Goal: Task Accomplishment & Management: Use online tool/utility

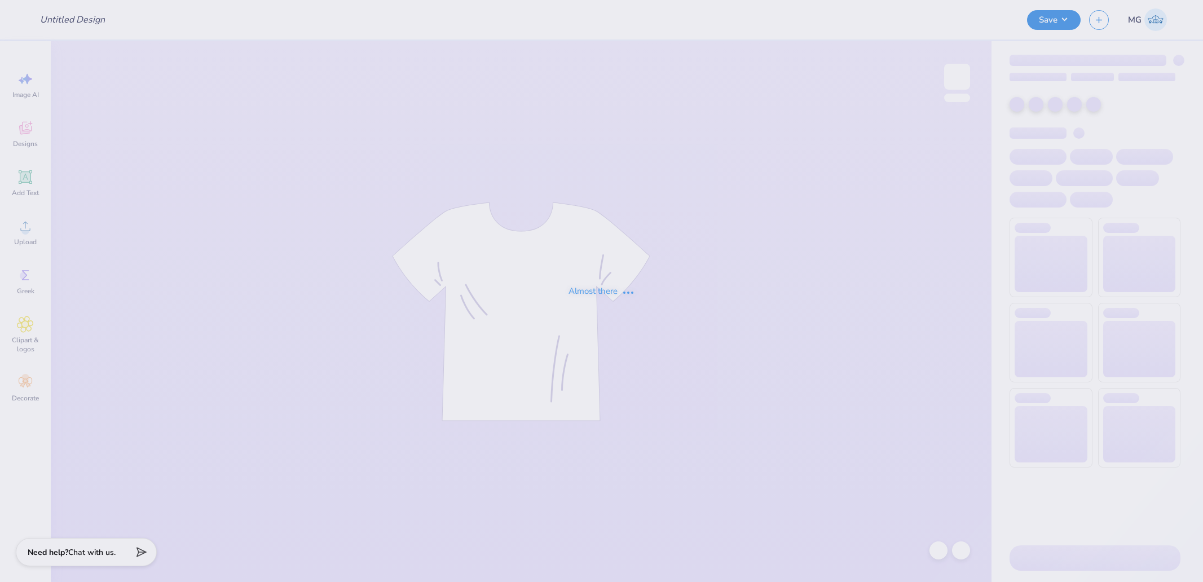
type input "Phi Mu Islanders Social 3"
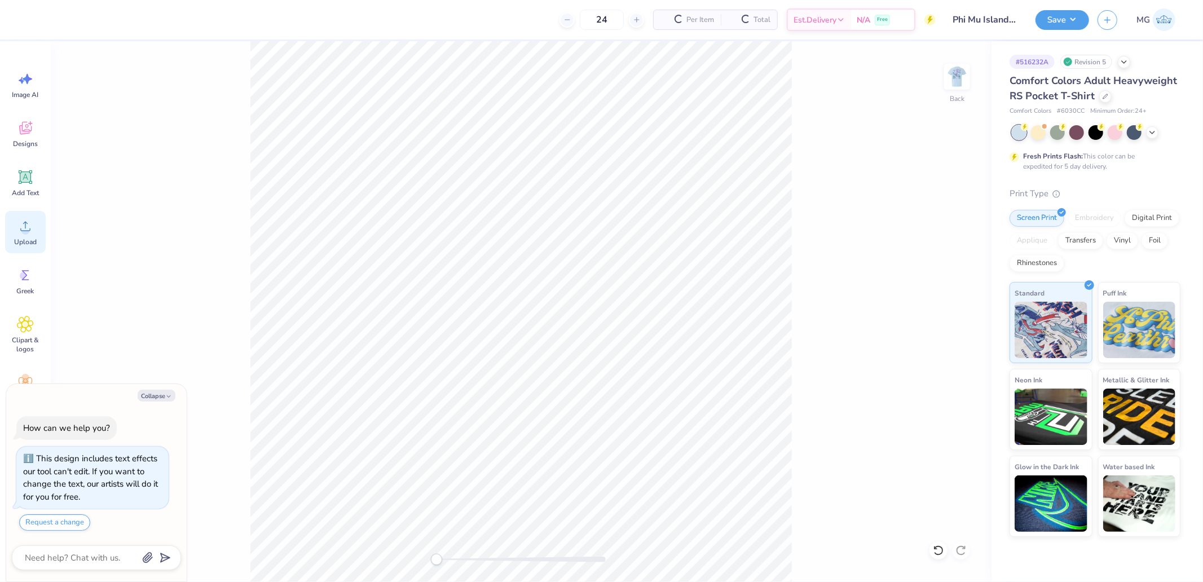
click at [30, 221] on icon at bounding box center [25, 226] width 17 height 17
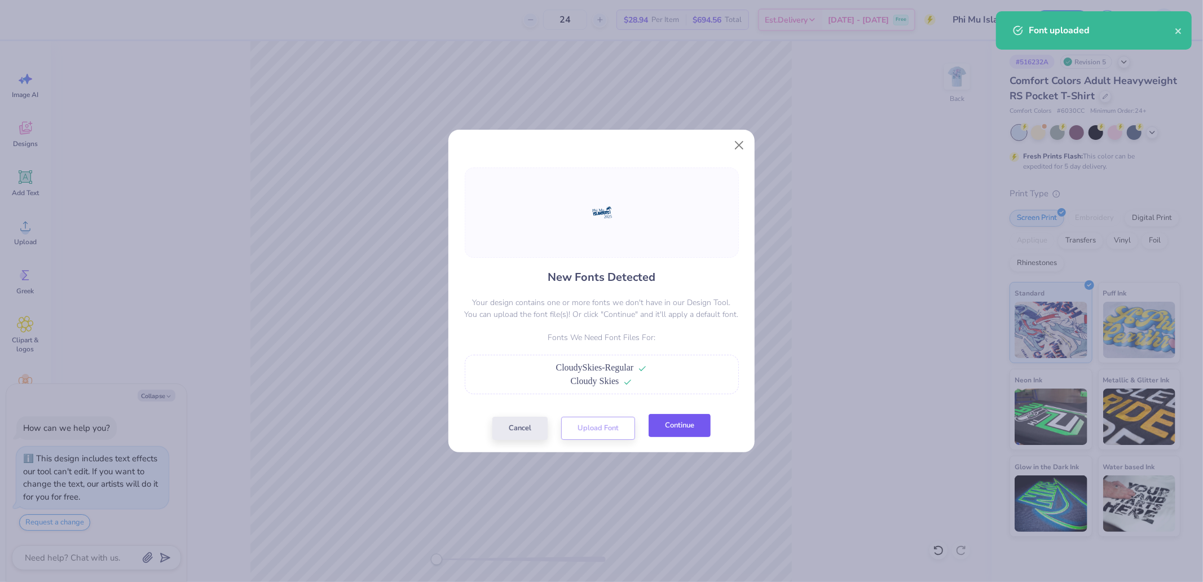
click at [687, 416] on button "Continue" at bounding box center [680, 425] width 62 height 23
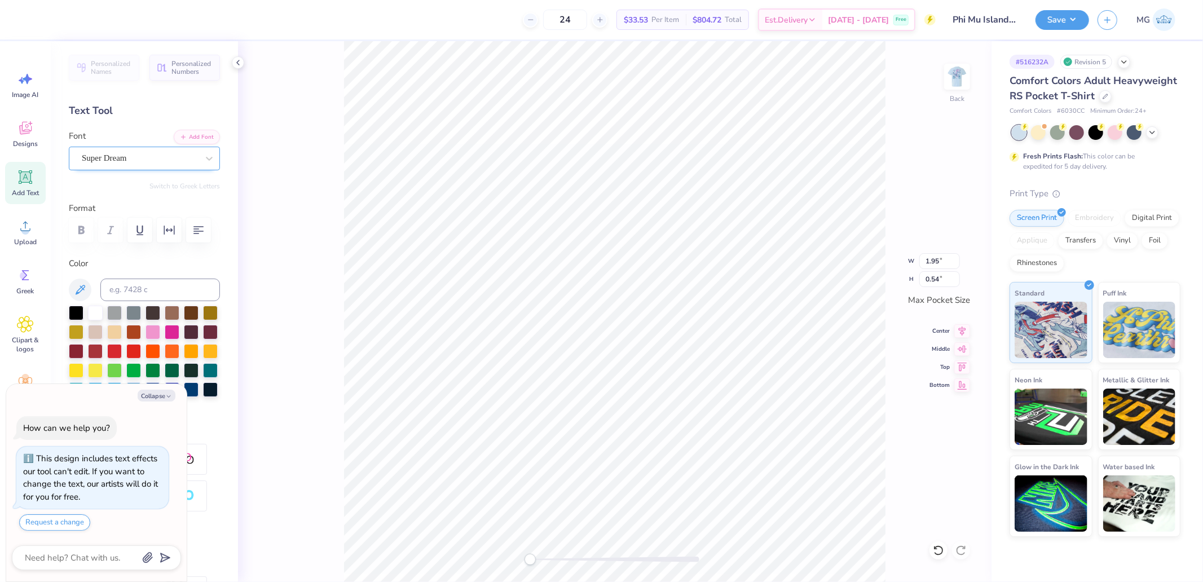
click at [115, 157] on div "Super Dream" at bounding box center [140, 157] width 118 height 17
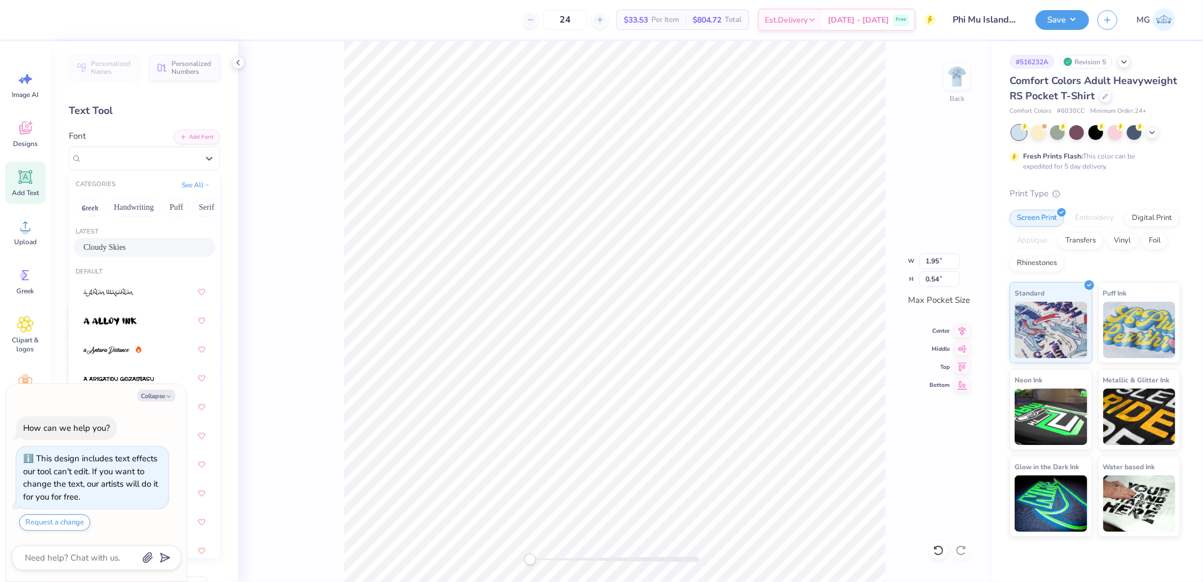
click at [108, 241] on span "Cloudy Skies" at bounding box center [104, 247] width 42 height 12
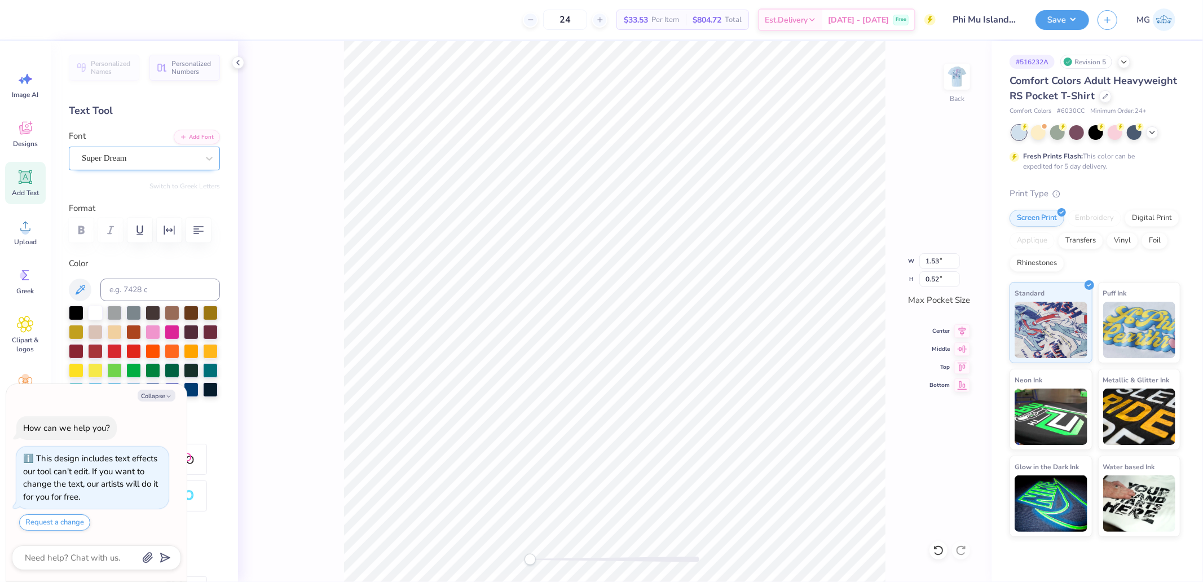
click at [103, 152] on div "Super Dream" at bounding box center [140, 157] width 118 height 17
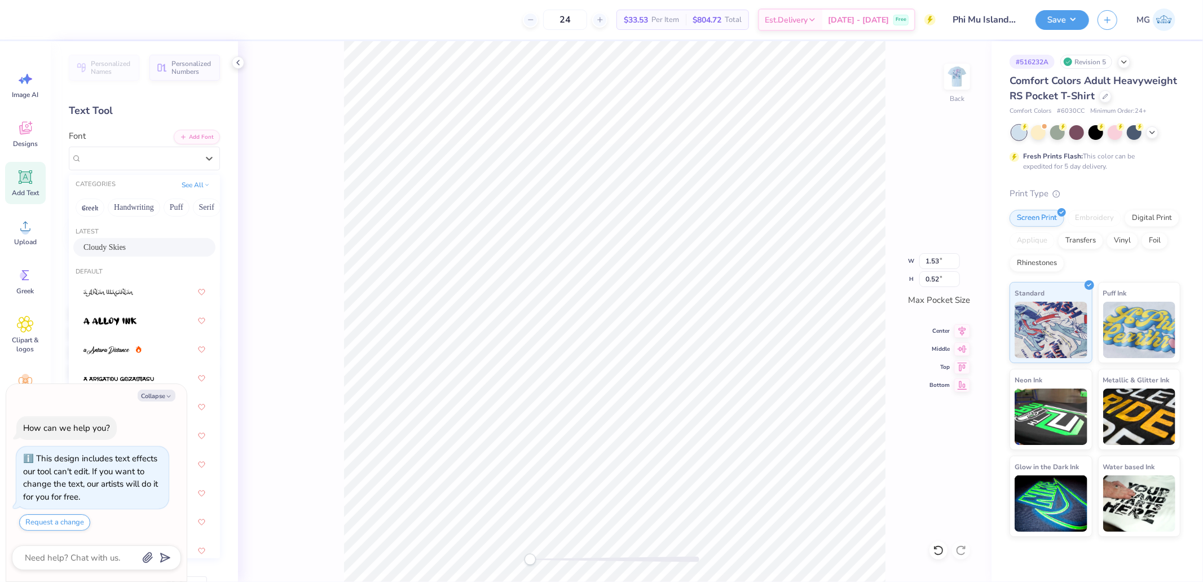
click at [100, 246] on span "Cloudy Skies" at bounding box center [104, 247] width 42 height 12
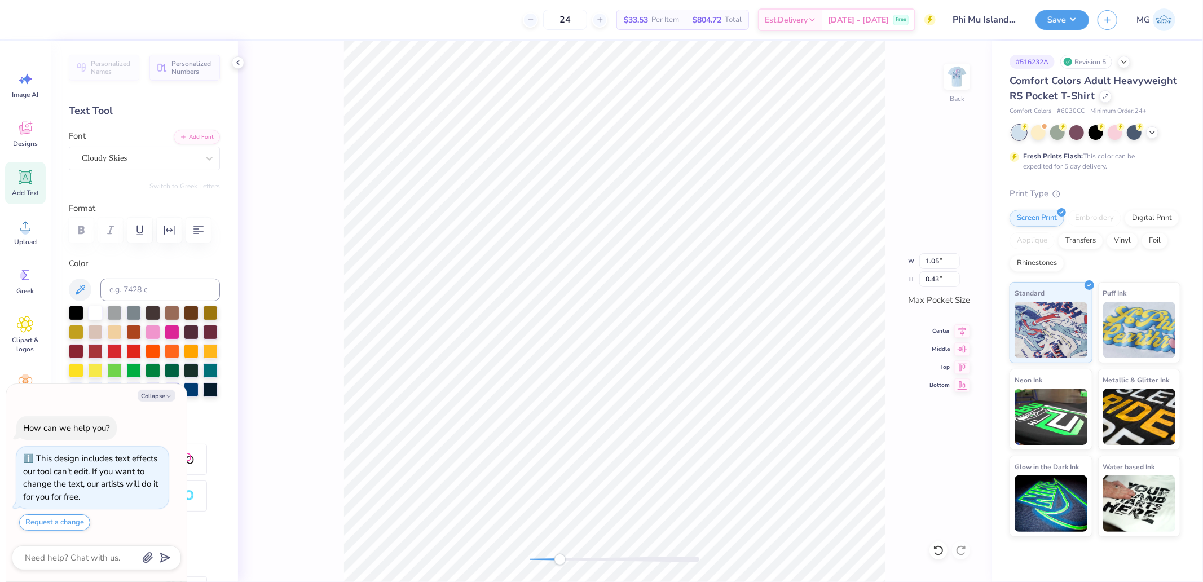
drag, startPoint x: 530, startPoint y: 559, endPoint x: 561, endPoint y: 561, distance: 30.5
click at [560, 565] on div "Accessibility label" at bounding box center [559, 559] width 11 height 11
type textarea "x"
click at [940, 267] on input "2.93" at bounding box center [939, 261] width 41 height 16
type input "3.5"
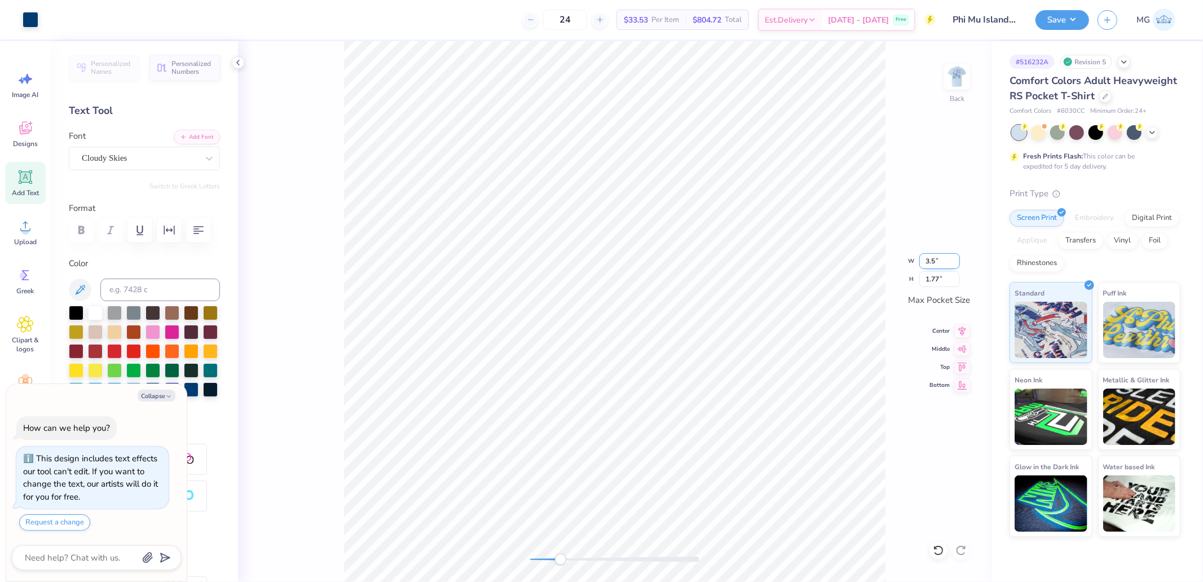
type textarea "x"
type input "1.18"
type input "0.64"
click at [940, 275] on input "0.64" at bounding box center [939, 279] width 41 height 16
click at [955, 76] on img at bounding box center [956, 76] width 45 height 45
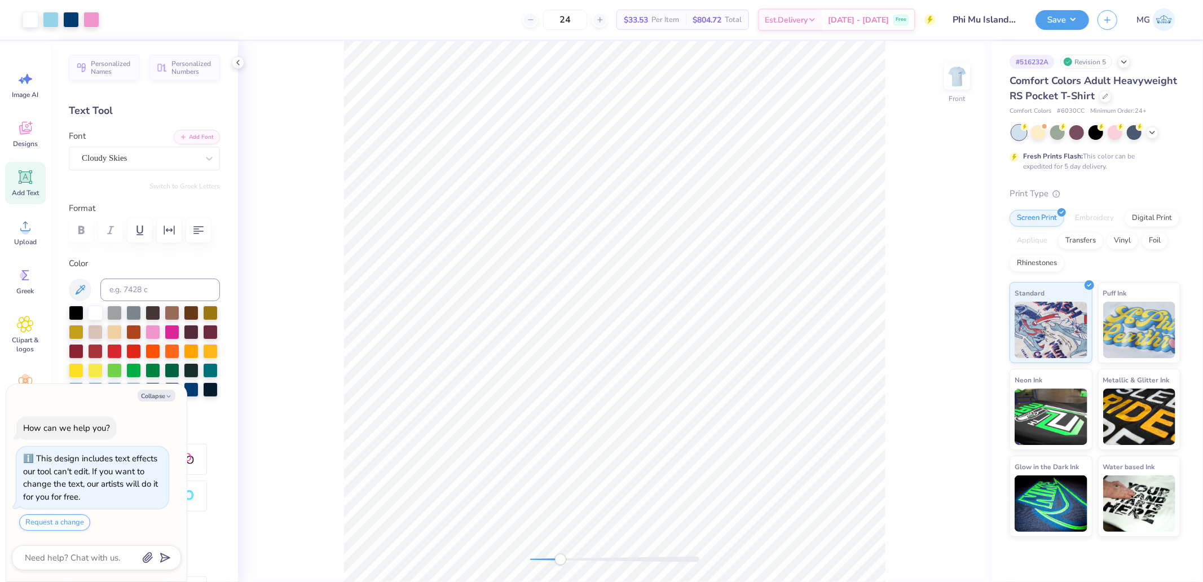
click at [959, 75] on img at bounding box center [957, 76] width 23 height 23
click at [504, 562] on div "Back" at bounding box center [614, 311] width 753 height 541
click at [951, 77] on img at bounding box center [956, 76] width 45 height 45
click at [35, 220] on div "Upload" at bounding box center [25, 232] width 41 height 42
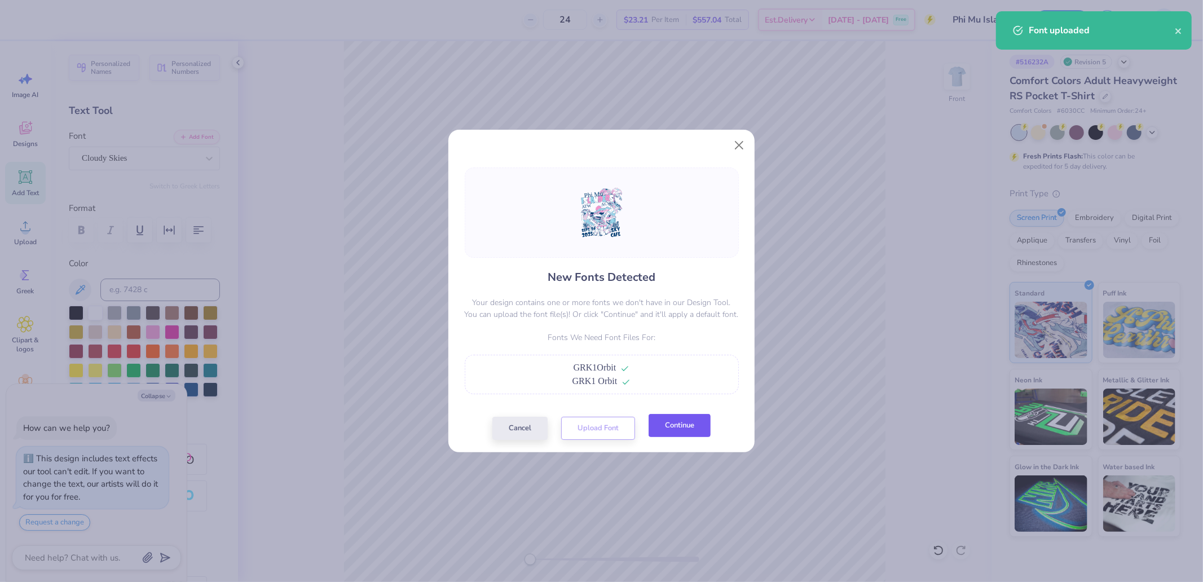
click at [686, 426] on button "Continue" at bounding box center [680, 425] width 62 height 23
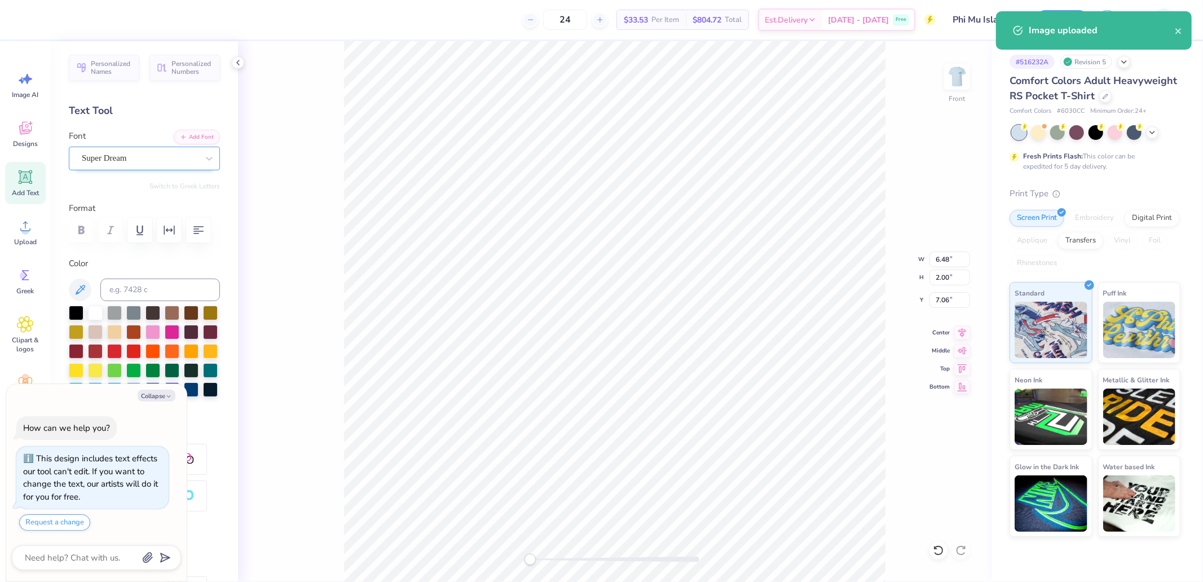
click at [143, 151] on div at bounding box center [140, 158] width 116 height 15
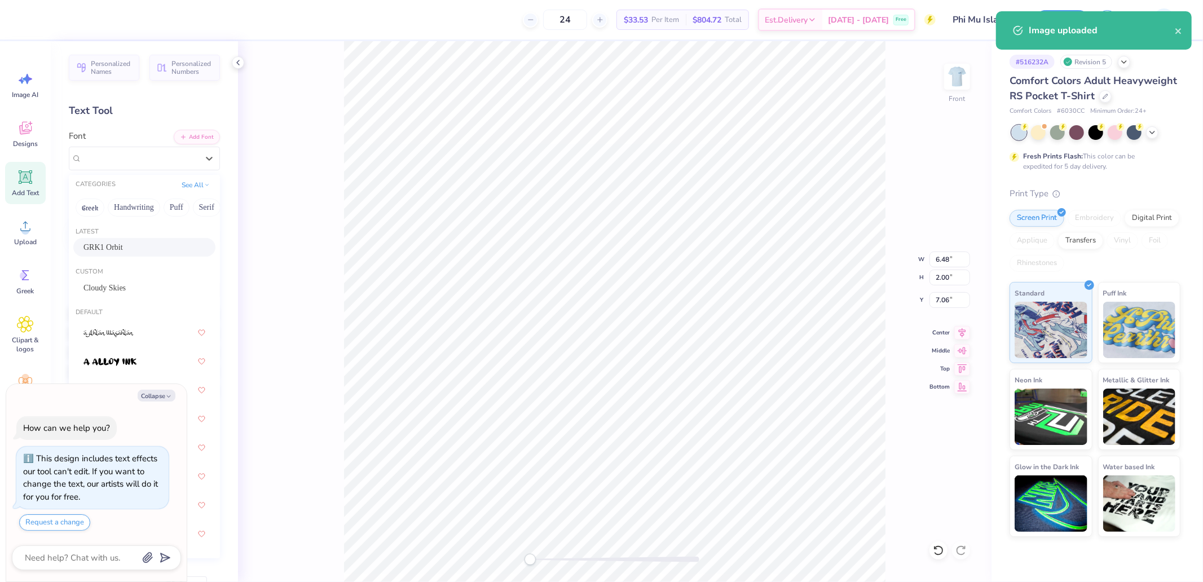
click at [106, 245] on span "GRK1 Orbit" at bounding box center [102, 247] width 39 height 12
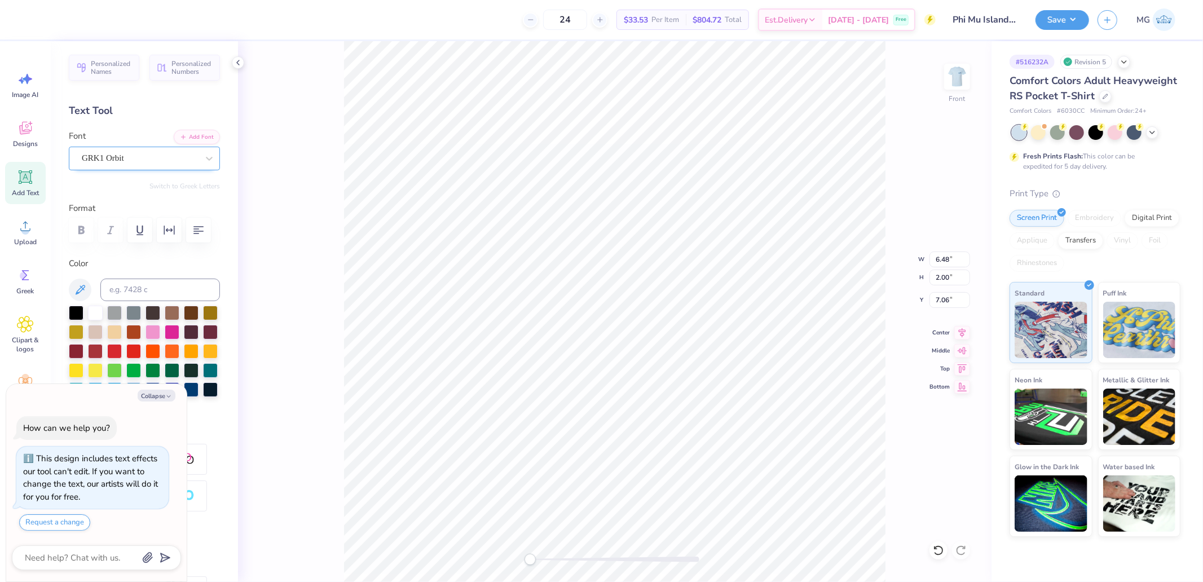
click at [131, 164] on div "GRK1 Orbit" at bounding box center [140, 157] width 118 height 17
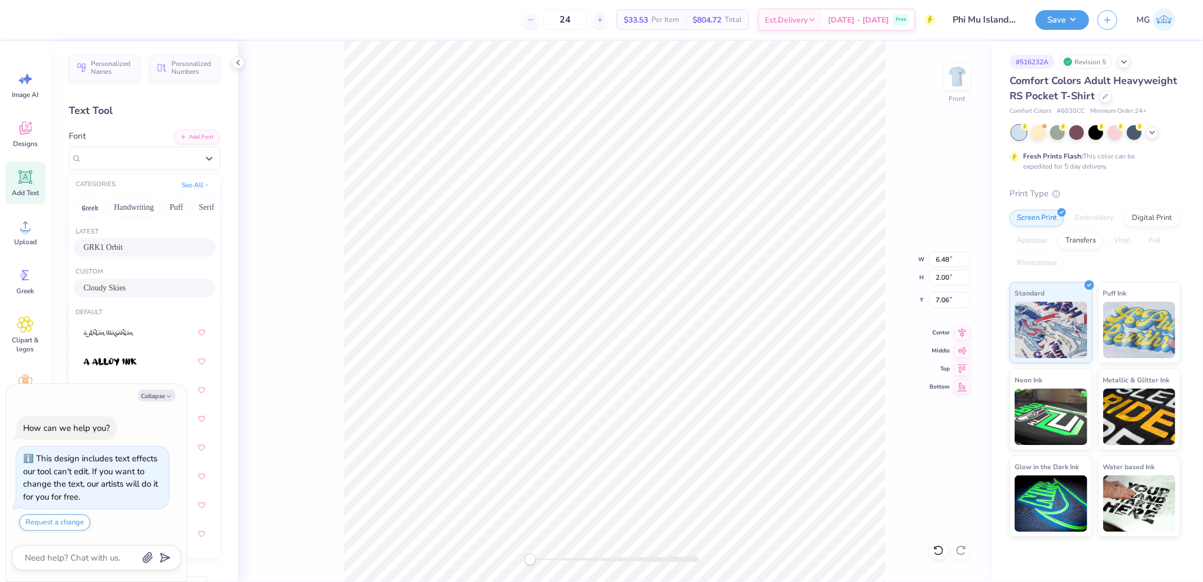
click at [109, 286] on span "Cloudy Skies" at bounding box center [104, 288] width 42 height 12
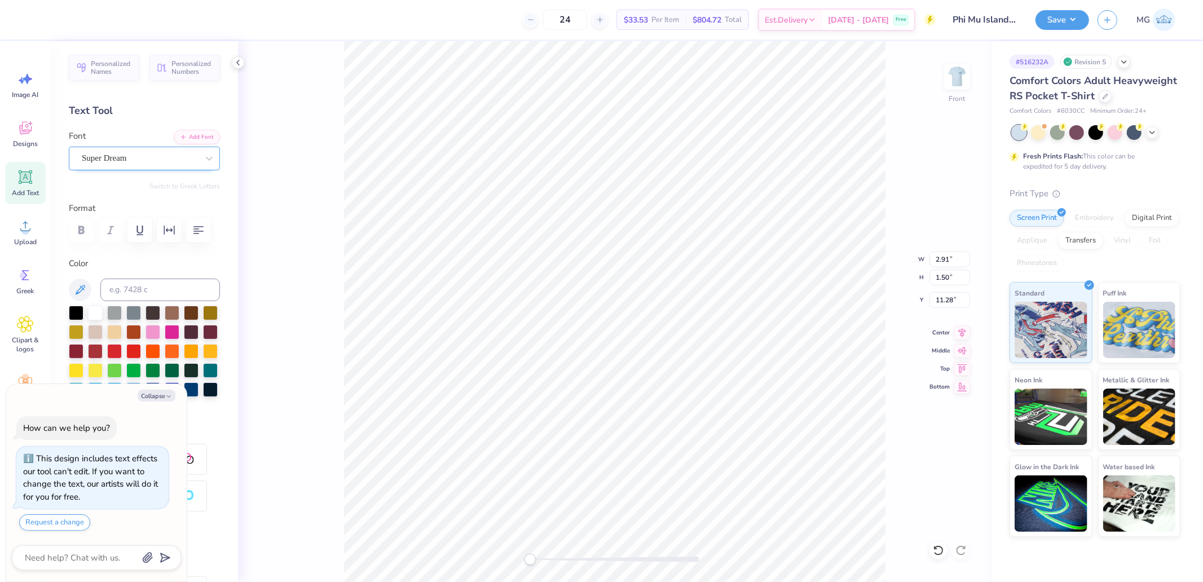
click at [125, 158] on div "Super Dream" at bounding box center [140, 157] width 118 height 17
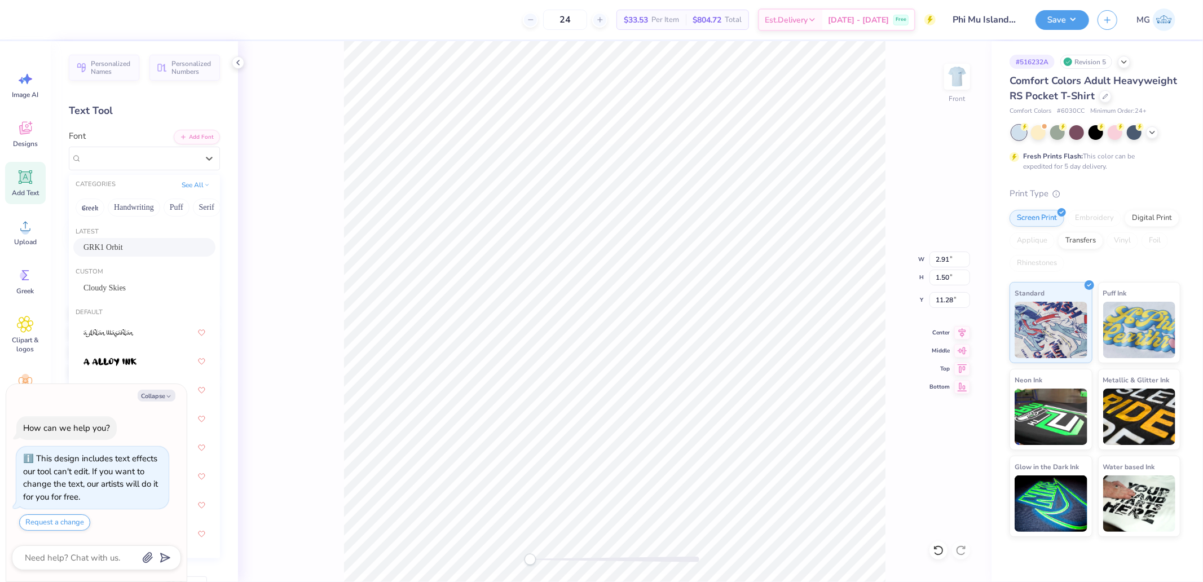
click at [103, 249] on span "GRK1 Orbit" at bounding box center [102, 247] width 39 height 12
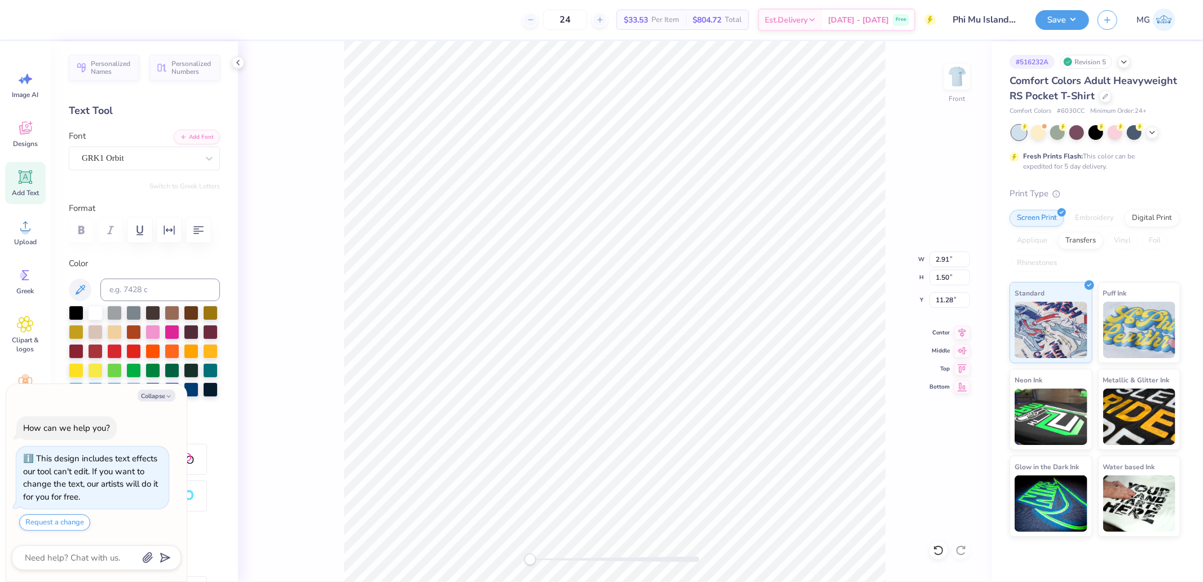
type textarea "x"
type input "2.98"
type input "1.57"
type input "10.41"
click at [108, 147] on div "Super Dream" at bounding box center [144, 159] width 151 height 24
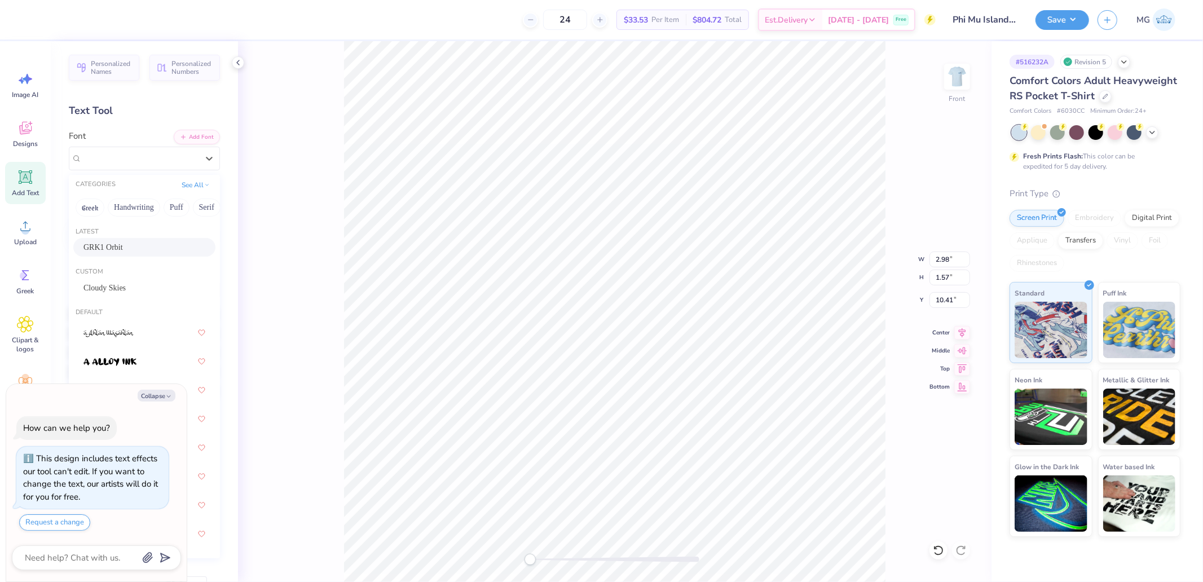
click at [107, 245] on span "GRK1 Orbit" at bounding box center [102, 247] width 39 height 12
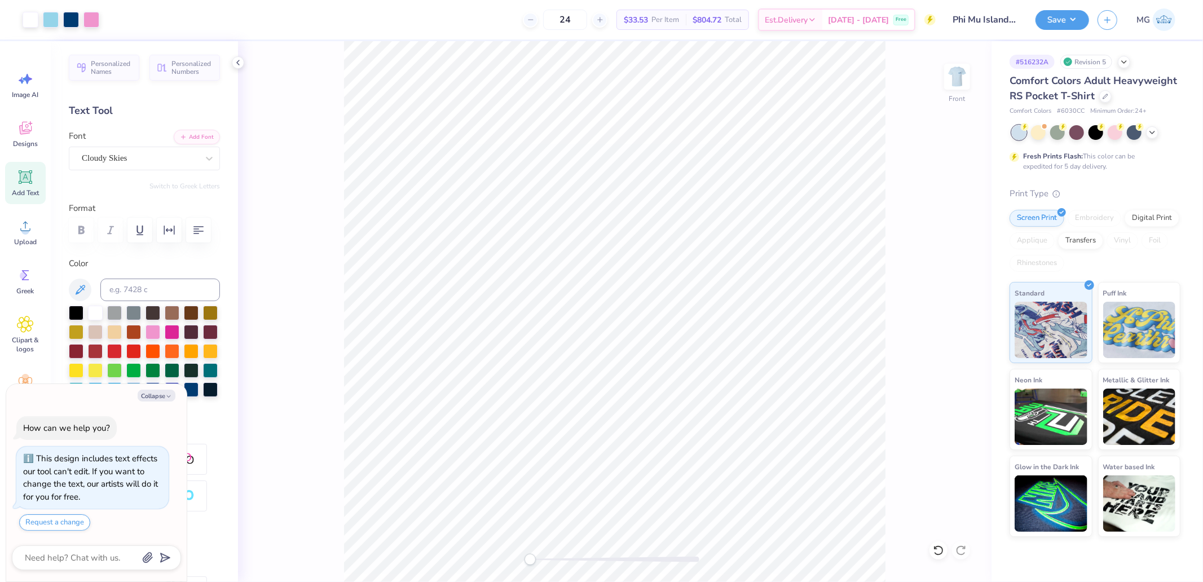
type textarea "x"
click at [941, 273] on input "17.00" at bounding box center [949, 278] width 41 height 16
type input "15"
type textarea "x"
type input "11.17"
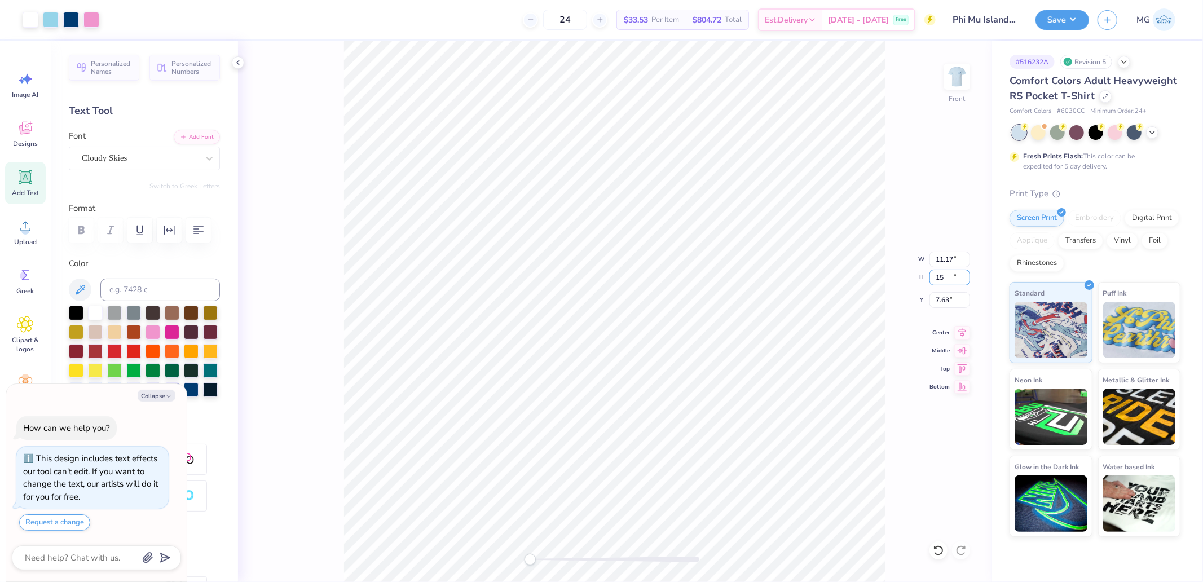
type input "13.23"
type input "7.63"
click at [956, 79] on img at bounding box center [956, 76] width 45 height 45
click at [959, 76] on img at bounding box center [957, 76] width 23 height 23
click at [941, 294] on input "6.75" at bounding box center [949, 300] width 41 height 16
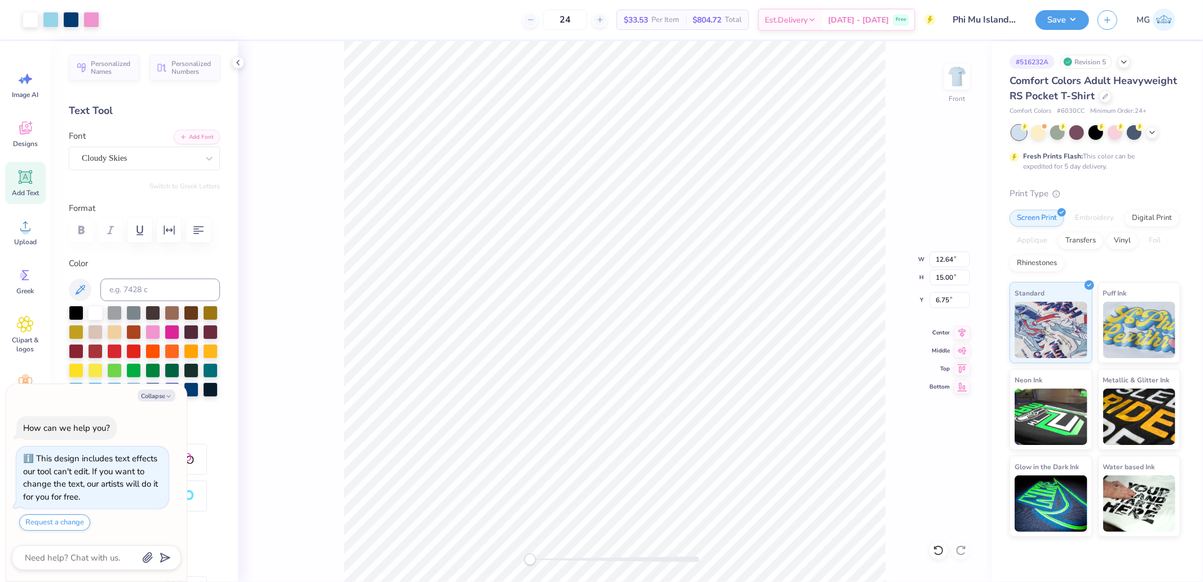
click at [938, 250] on div "Front W 12.64 12.64 " H 15.00 15.00 " Y 6.75 6.75 " Center Middle Top Bottom" at bounding box center [614, 311] width 753 height 541
click at [946, 261] on div "Front W 12.64 H 15.00 Y 6.75 Center Middle Top Bottom" at bounding box center [614, 311] width 753 height 541
click at [433, 581] on html "Art colors 24 $33.53 Per Item $804.72 Total Est. Delivery [DATE] - [DATE] Free …" at bounding box center [601, 291] width 1203 height 582
type textarea "x"
click at [948, 264] on input "12.64" at bounding box center [949, 260] width 41 height 16
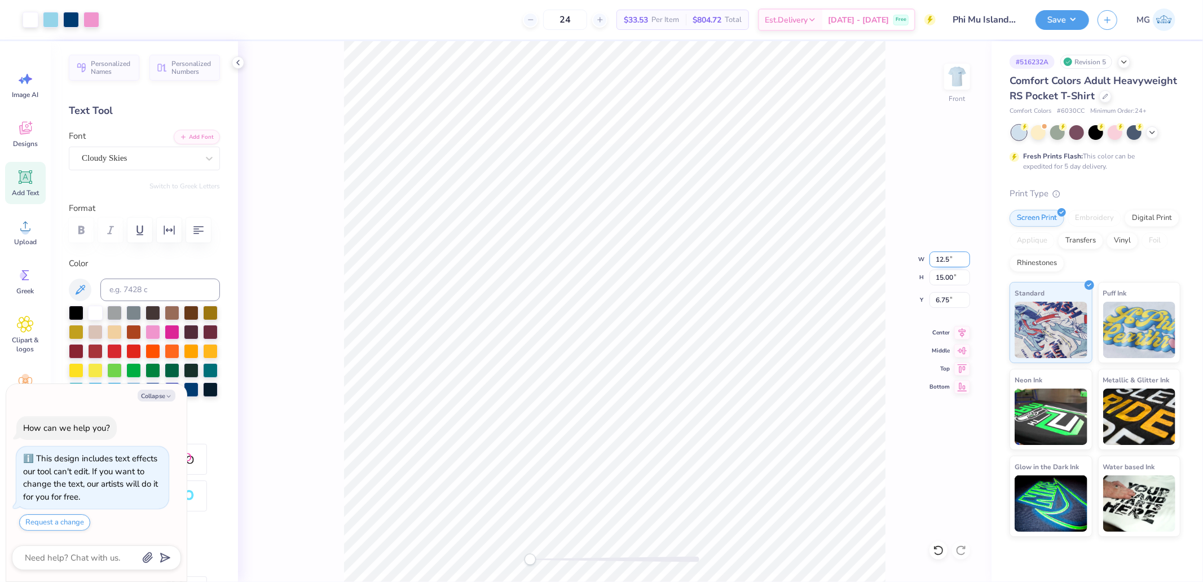
type input "12.5"
type textarea "x"
type input "12.36"
type input "14.67"
click at [945, 303] on input "6.91" at bounding box center [949, 300] width 41 height 16
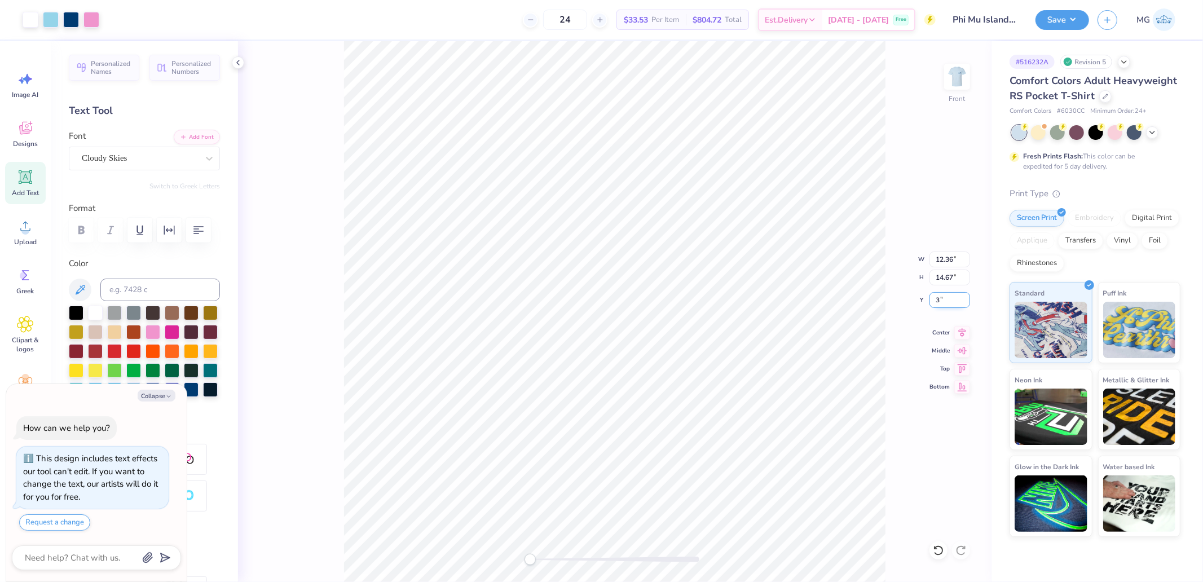
type input "3"
type textarea "x"
type input "3.00"
click at [920, 156] on div "Front W 12.36 12.36 " H 14.67 14.67 " Y 3.00 3.00 " Center Middle Top Bottom" at bounding box center [614, 311] width 753 height 541
click at [989, 79] on div "Front" at bounding box center [614, 311] width 753 height 541
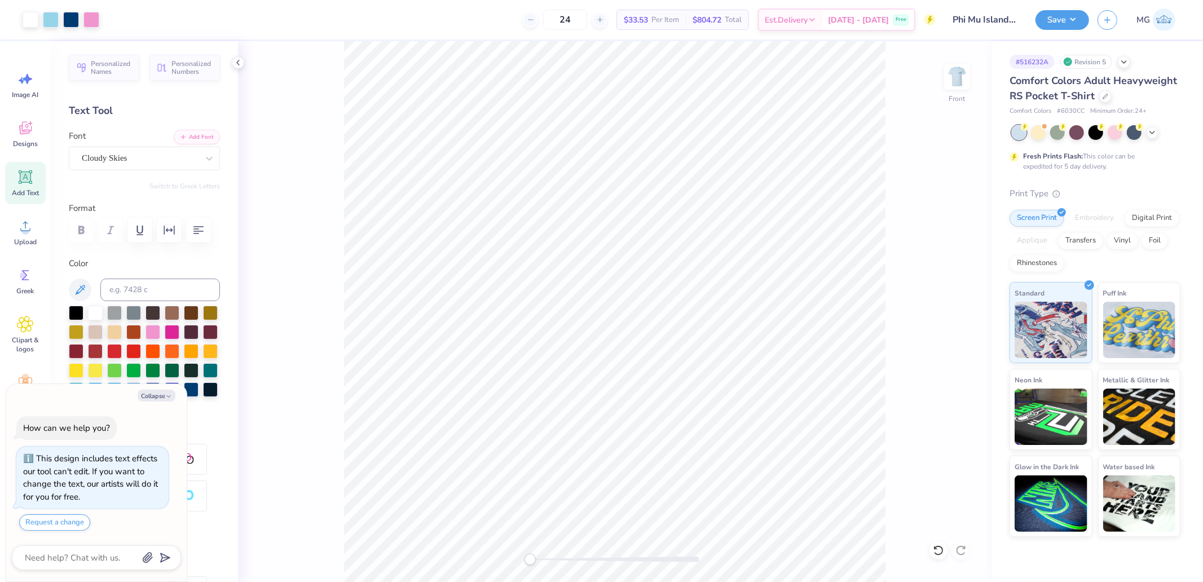
click at [976, 77] on div "Front" at bounding box center [614, 311] width 753 height 541
click at [962, 80] on img at bounding box center [956, 76] width 45 height 45
click at [951, 79] on img at bounding box center [956, 76] width 45 height 45
type textarea "x"
type input "3.61"
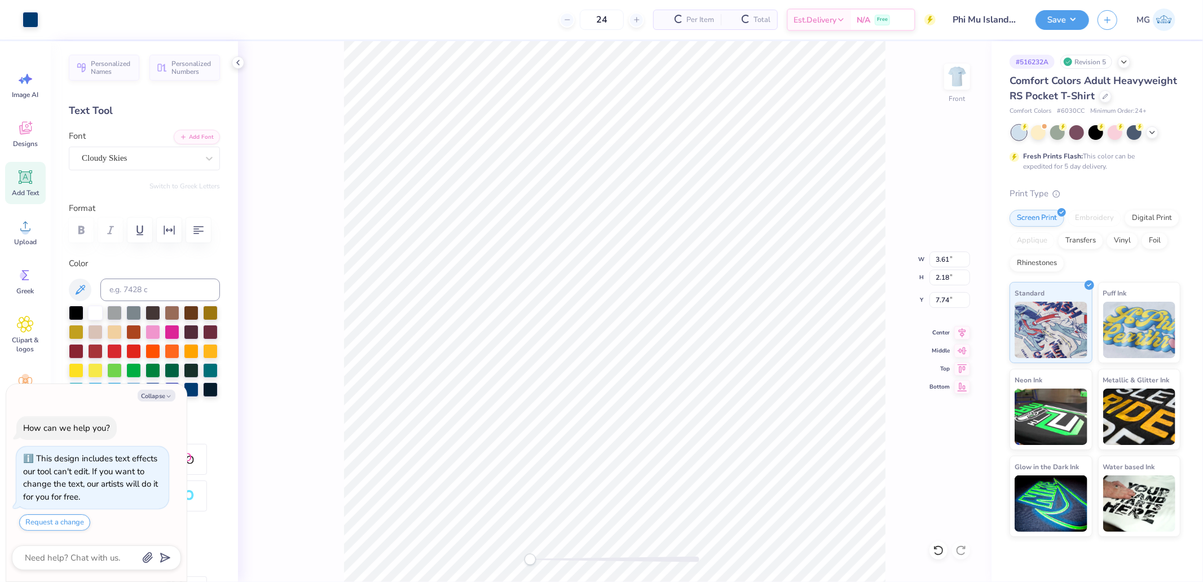
type input "2.18"
type textarea "x"
click at [950, 298] on input "2.92" at bounding box center [949, 300] width 41 height 16
type input "3"
type textarea "x"
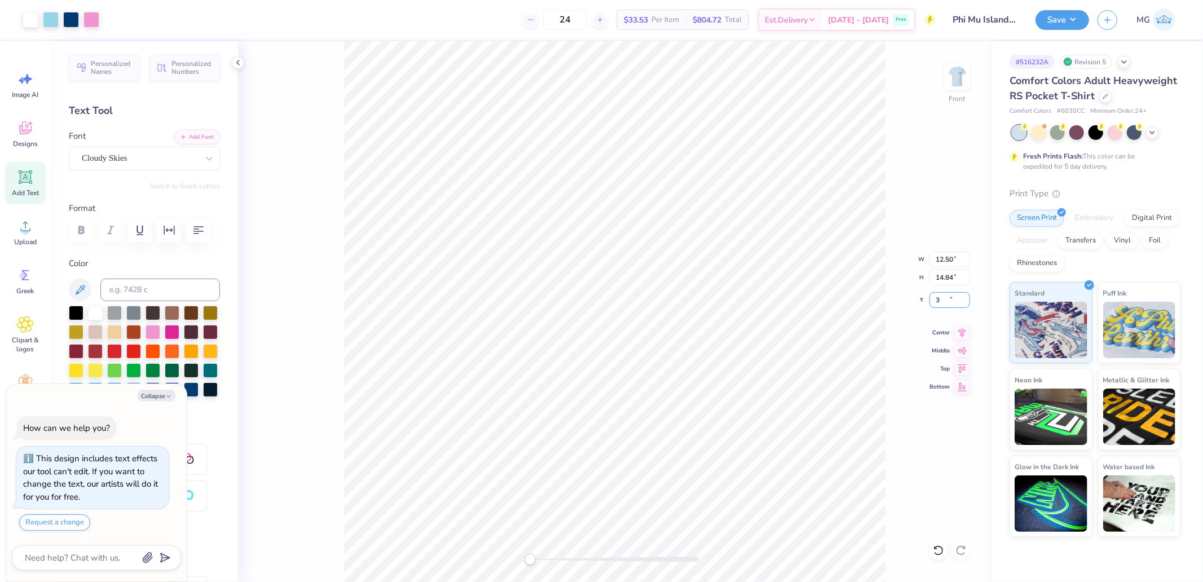
type input "3.00"
click at [970, 333] on div "Front W 12.50 12.50 " H 14.84 14.84 " Y 3.00 3.00 " Center Middle Top Bottom" at bounding box center [614, 311] width 753 height 541
type textarea "x"
click at [955, 261] on input "12.50" at bounding box center [949, 260] width 41 height 16
type input "12"
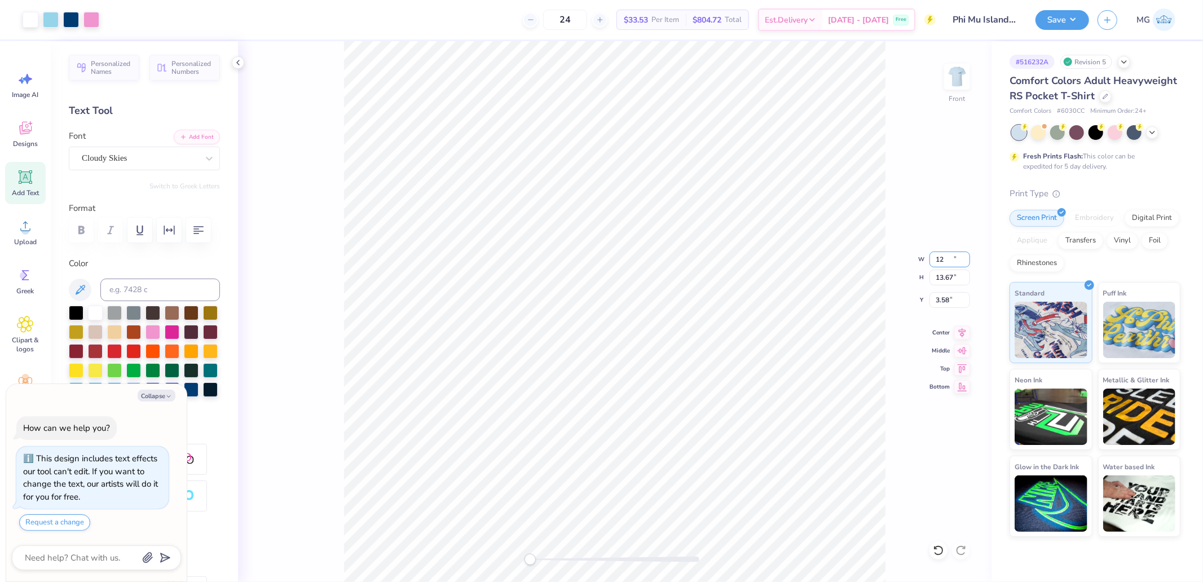
type textarea "x"
type input "11.52"
type input "13.67"
type input "3.58"
click at [951, 96] on div "Front" at bounding box center [957, 84] width 26 height 40
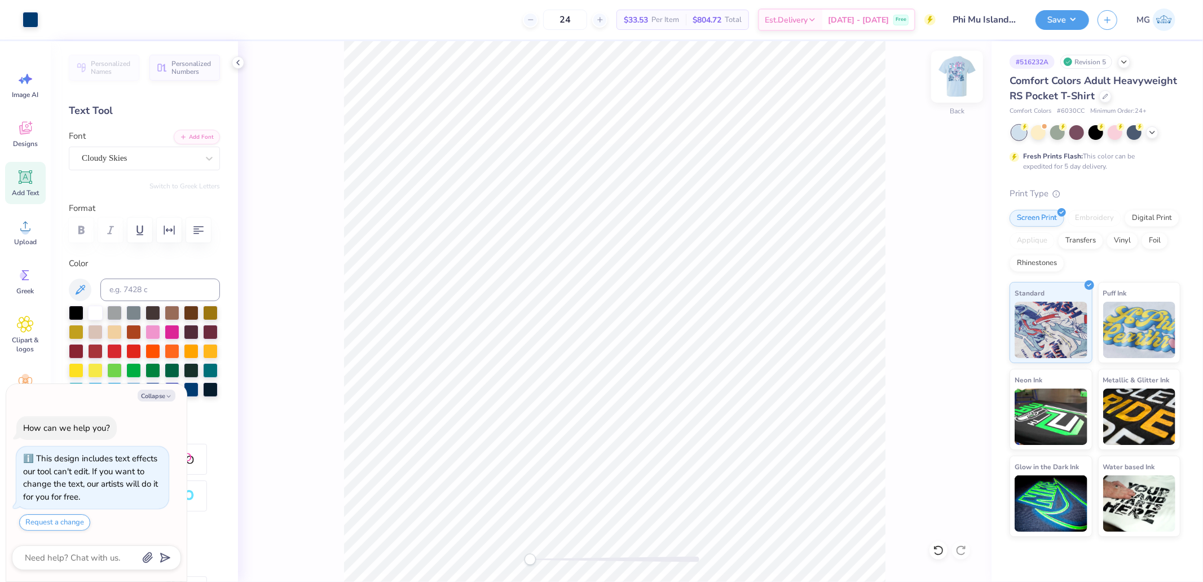
click at [957, 77] on img at bounding box center [956, 76] width 45 height 45
type textarea "x"
click at [947, 306] on input "3.30" at bounding box center [949, 300] width 41 height 16
type input "3"
type textarea "x"
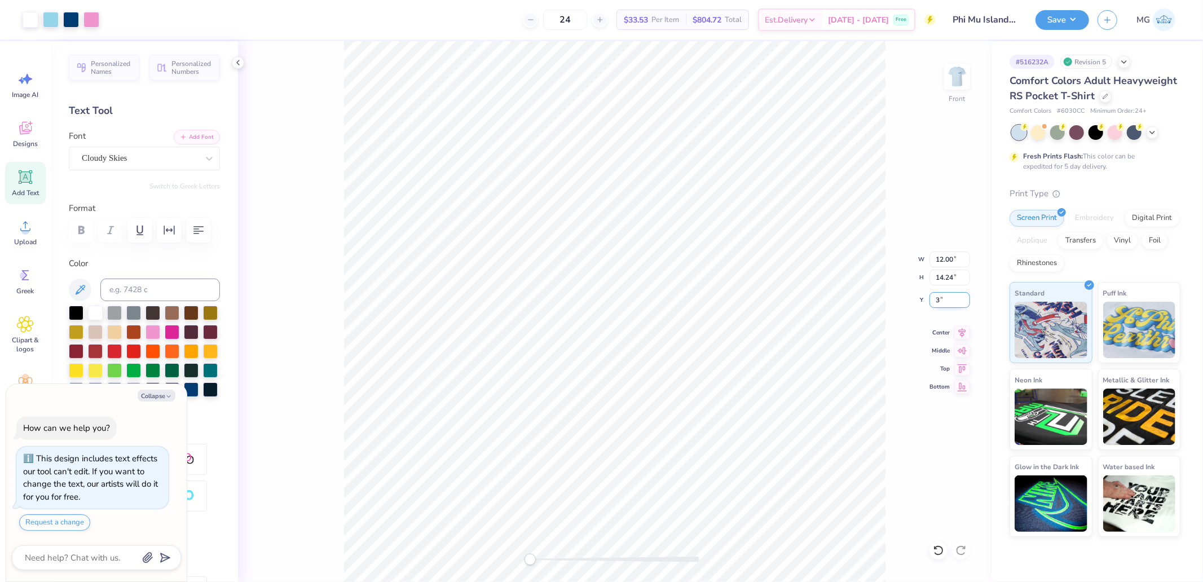
type input "3.00"
click at [1039, 15] on button "Save" at bounding box center [1062, 18] width 54 height 20
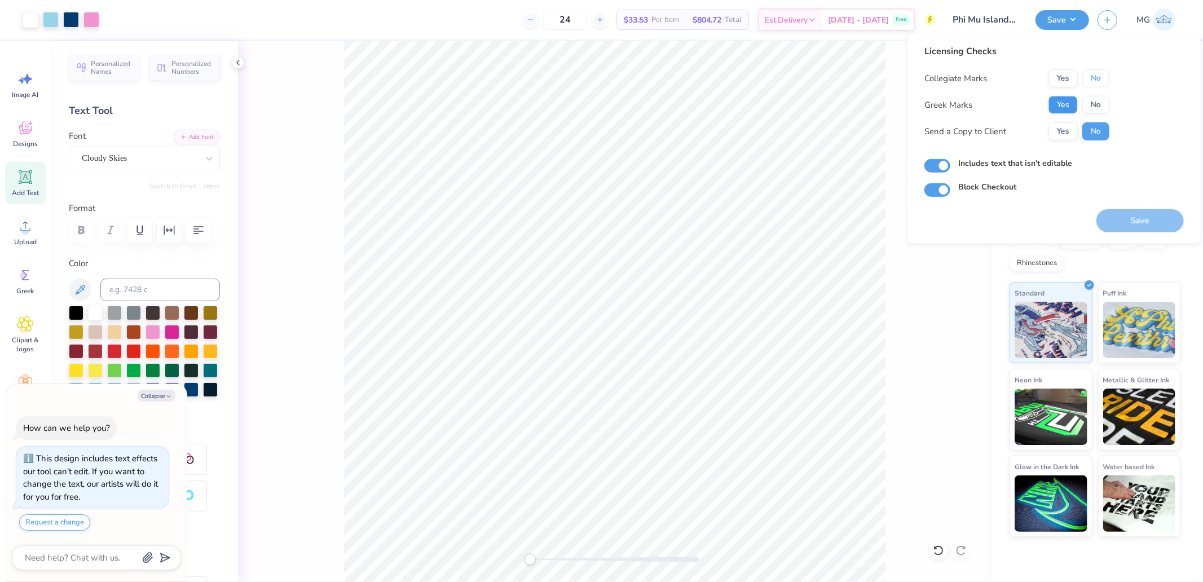
drag, startPoint x: 1083, startPoint y: 80, endPoint x: 1059, endPoint y: 113, distance: 41.1
click at [1081, 82] on div "Yes No" at bounding box center [1078, 78] width 61 height 18
click at [1059, 113] on button "Yes" at bounding box center [1062, 105] width 29 height 18
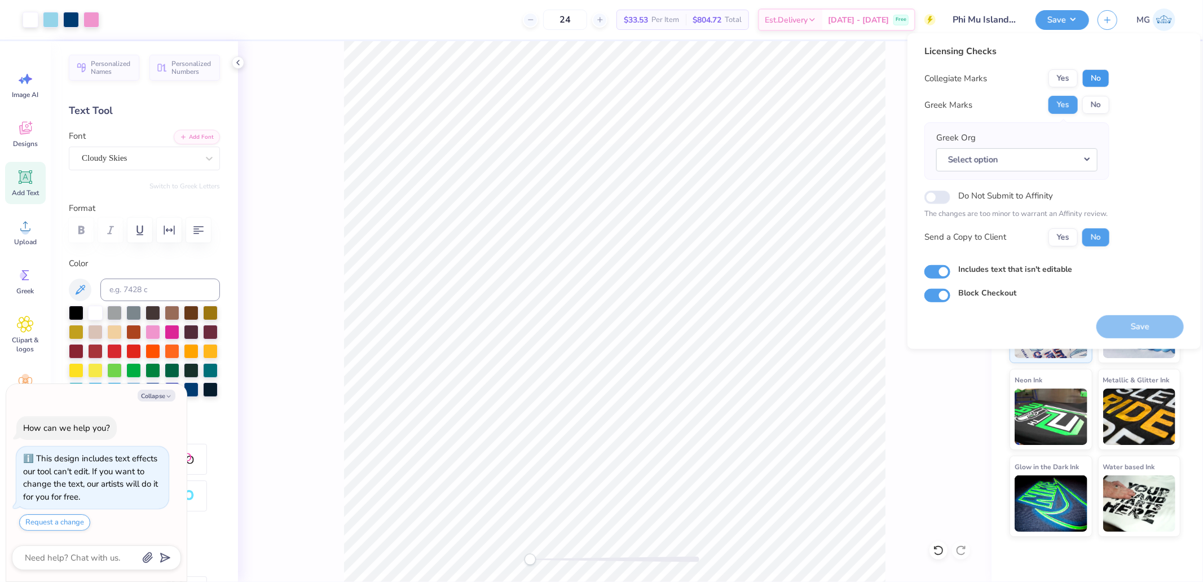
click at [1084, 83] on button "No" at bounding box center [1095, 78] width 27 height 18
type textarea "x"
click at [1024, 162] on button "Select option" at bounding box center [1016, 159] width 161 height 23
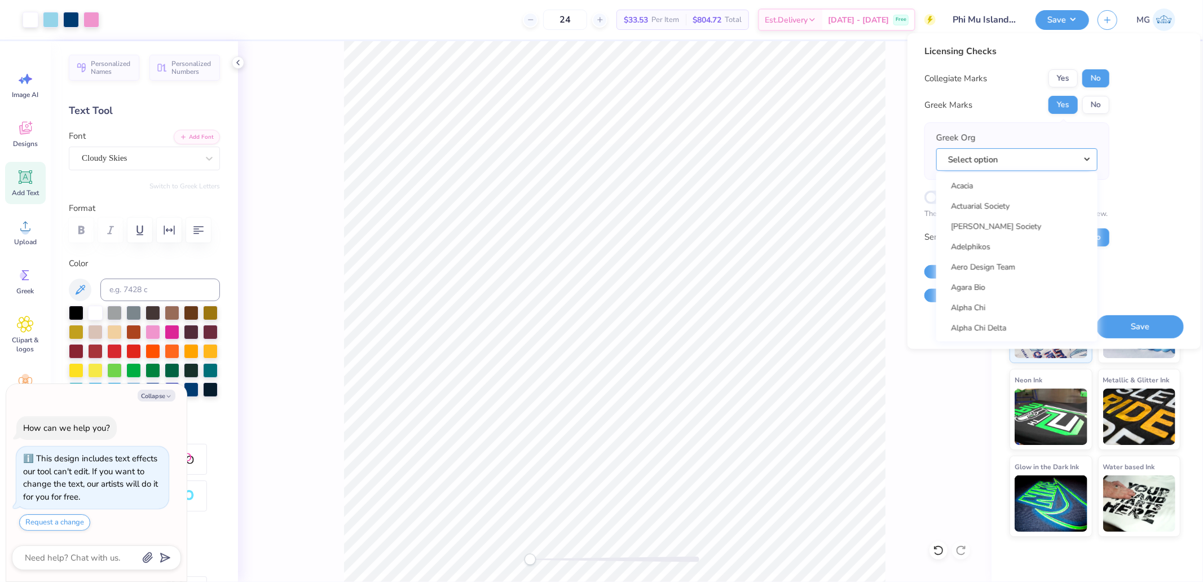
click at [936, 148] on button "Select option" at bounding box center [1016, 159] width 161 height 23
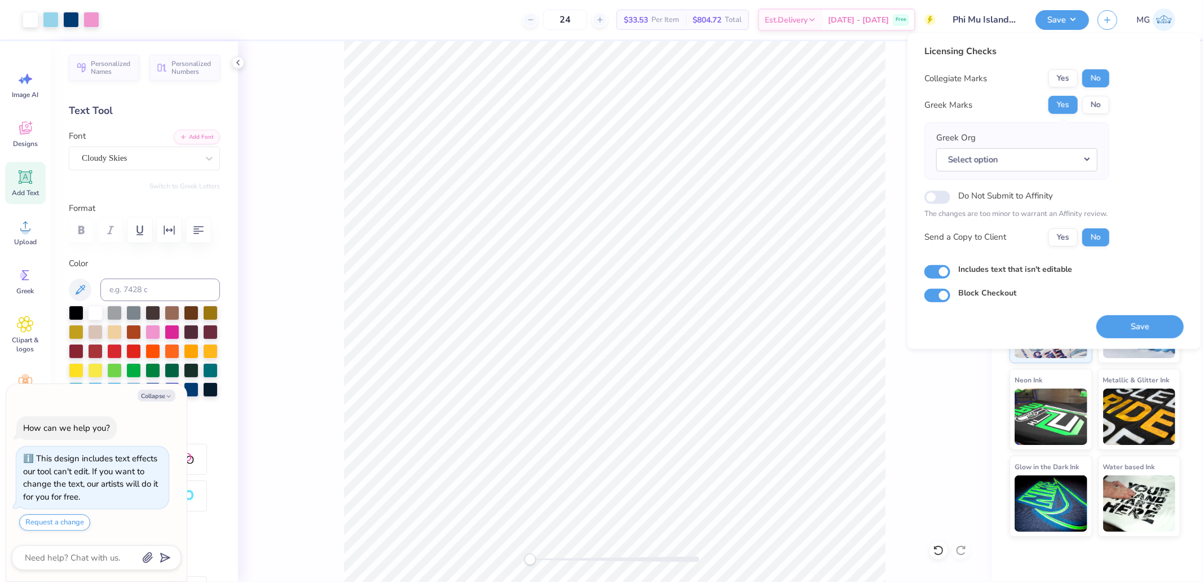
click at [1022, 138] on div "Greek Org Select option Acacia Actuarial Society [PERSON_NAME] Society Adelphik…" at bounding box center [1016, 150] width 161 height 39
click at [1016, 158] on button "Select option" at bounding box center [1016, 159] width 161 height 23
click at [986, 234] on link "Phi Mu" at bounding box center [1017, 239] width 152 height 19
click at [1136, 334] on button "Save" at bounding box center [1139, 326] width 87 height 23
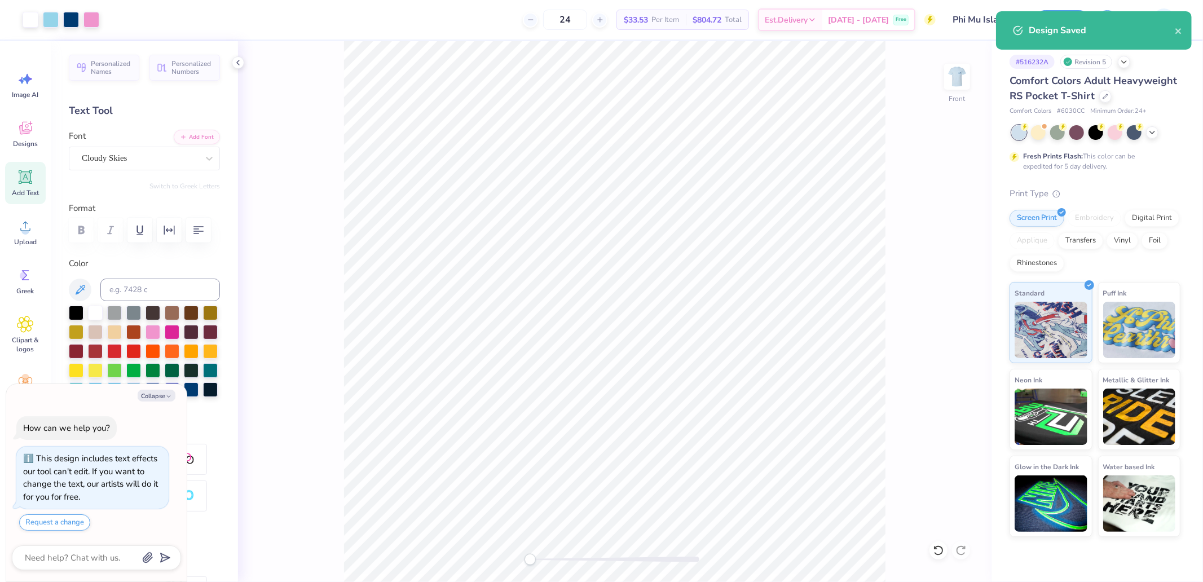
type textarea "x"
